Goal: Task Accomplishment & Management: Manage account settings

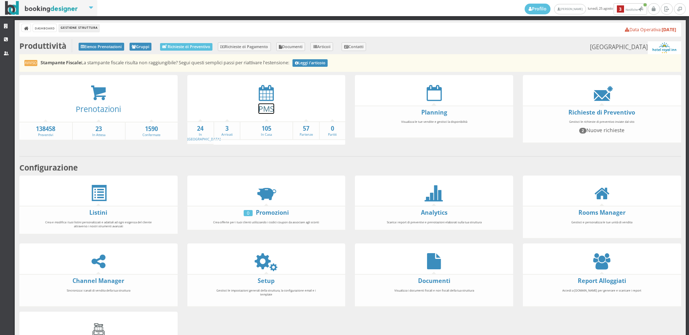
click at [269, 105] on link "PMS" at bounding box center [266, 108] width 16 height 10
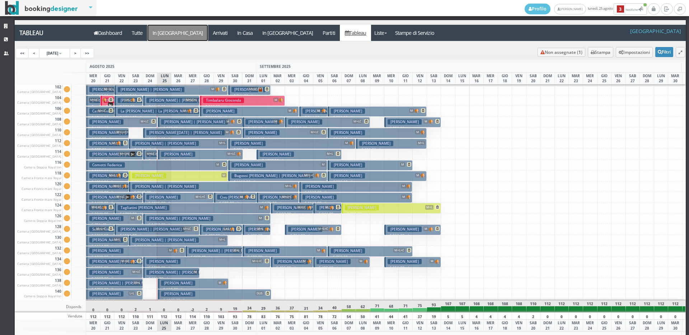
click at [170, 34] on a=pms-arrival-reservations"] "In Arrivo" at bounding box center [177, 33] width 60 height 16
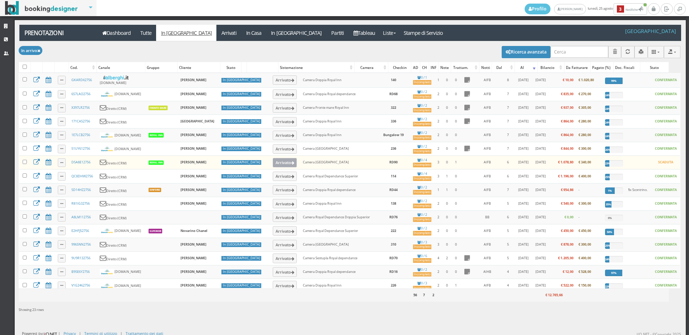
click at [273, 166] on button "Arrivato" at bounding box center [285, 162] width 24 height 9
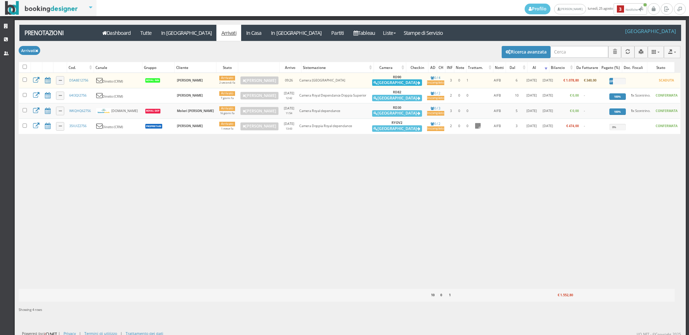
click at [393, 81] on button "Alloggia" at bounding box center [397, 82] width 50 height 6
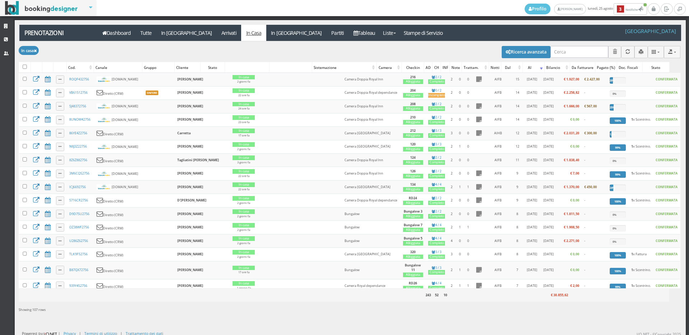
scroll to position [239, 0]
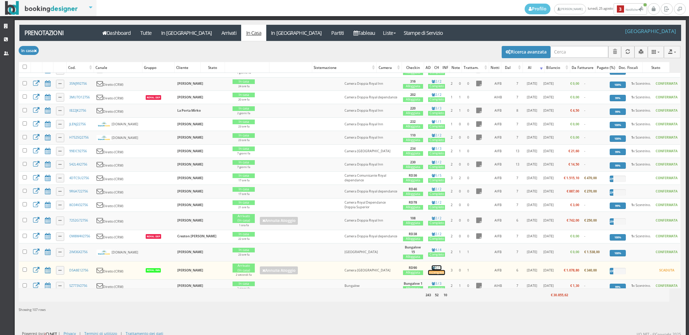
click at [428, 275] on div "Incompleto" at bounding box center [436, 272] width 17 height 5
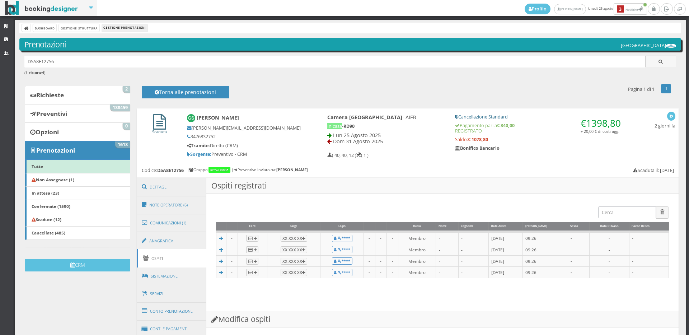
click at [153, 127] on icon at bounding box center [159, 121] width 13 height 15
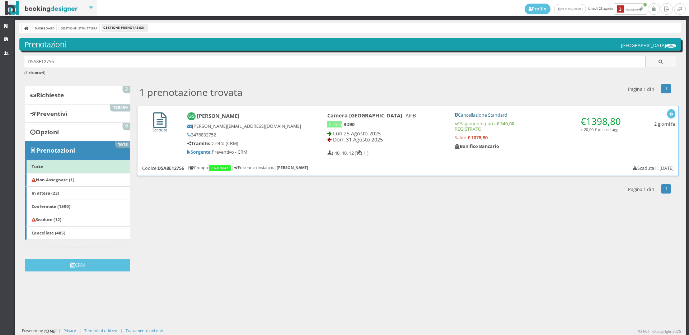
click at [153, 127] on icon at bounding box center [159, 119] width 13 height 15
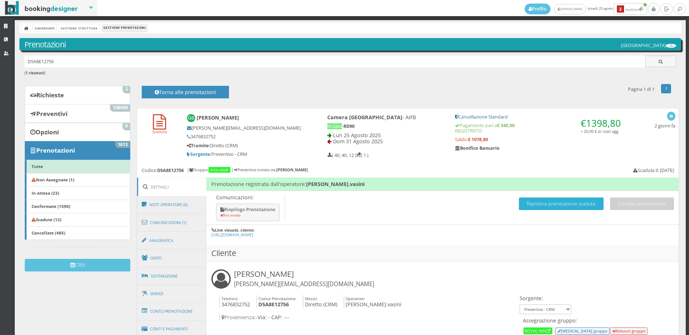
click at [527, 203] on button "Ripristina prenotazione scaduta" at bounding box center [561, 203] width 85 height 13
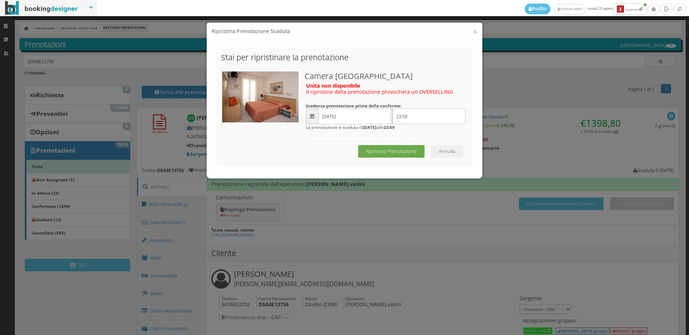
click at [387, 154] on button "Ripristina Prenotazione" at bounding box center [391, 151] width 66 height 13
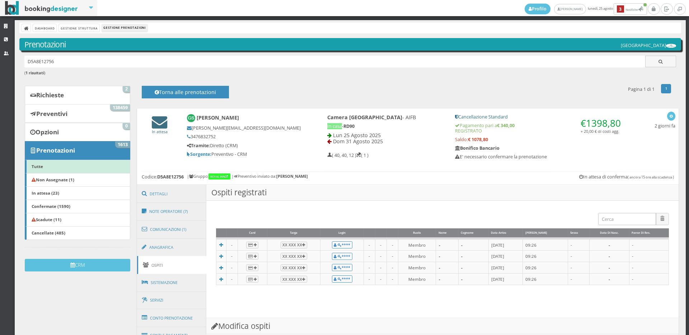
click at [159, 115] on div "In attesa" at bounding box center [159, 124] width 45 height 27
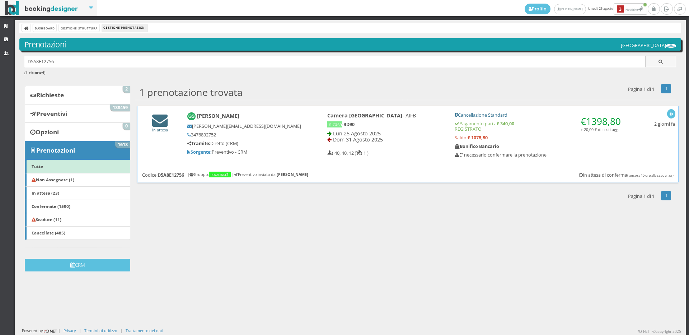
click at [160, 123] on icon at bounding box center [159, 119] width 15 height 15
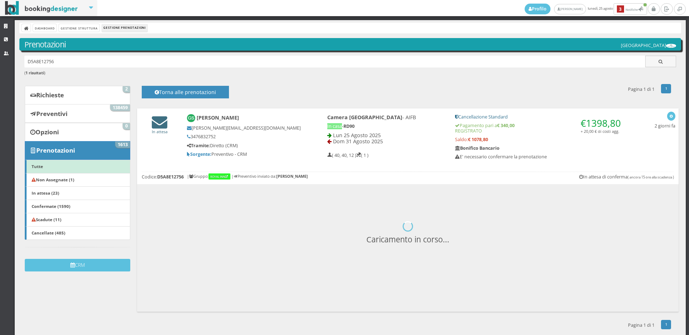
scroll to position [8, 0]
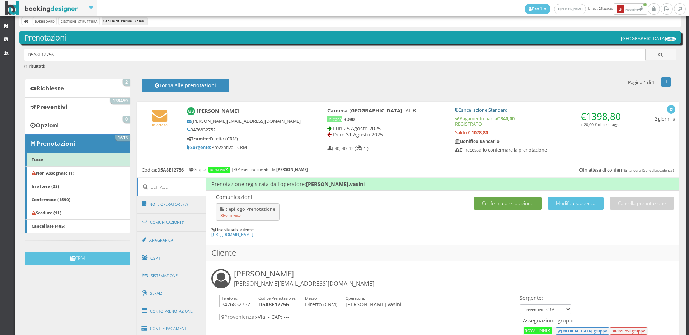
click at [501, 202] on button "Conferma prenotazione" at bounding box center [507, 203] width 67 height 13
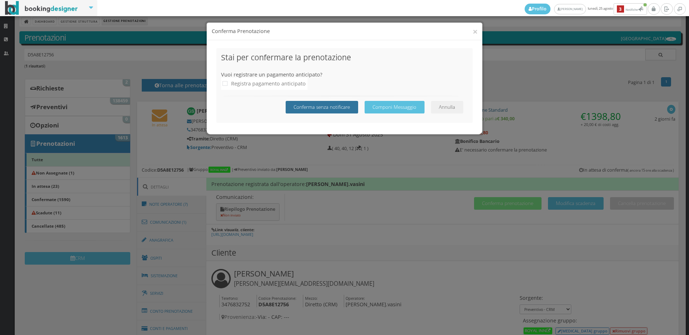
click at [336, 107] on button "Conferma senza notificare" at bounding box center [322, 107] width 72 height 13
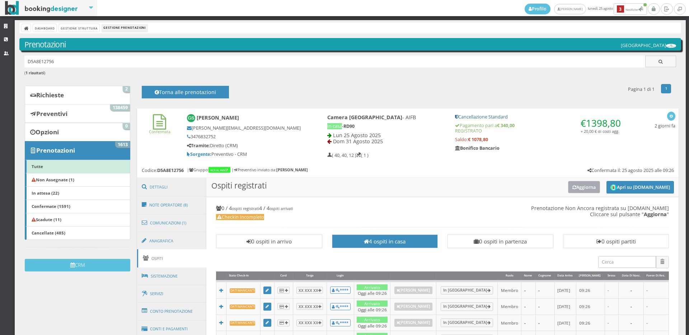
click at [578, 191] on button "Aggiorna" at bounding box center [584, 187] width 32 height 12
click at [579, 184] on button "Aggiorna" at bounding box center [584, 187] width 32 height 12
click at [624, 187] on button "Apri su [DOMAIN_NAME]" at bounding box center [639, 187] width 67 height 13
click at [574, 186] on button "Aggiorna" at bounding box center [584, 187] width 32 height 12
